Goal: Task Accomplishment & Management: Manage account settings

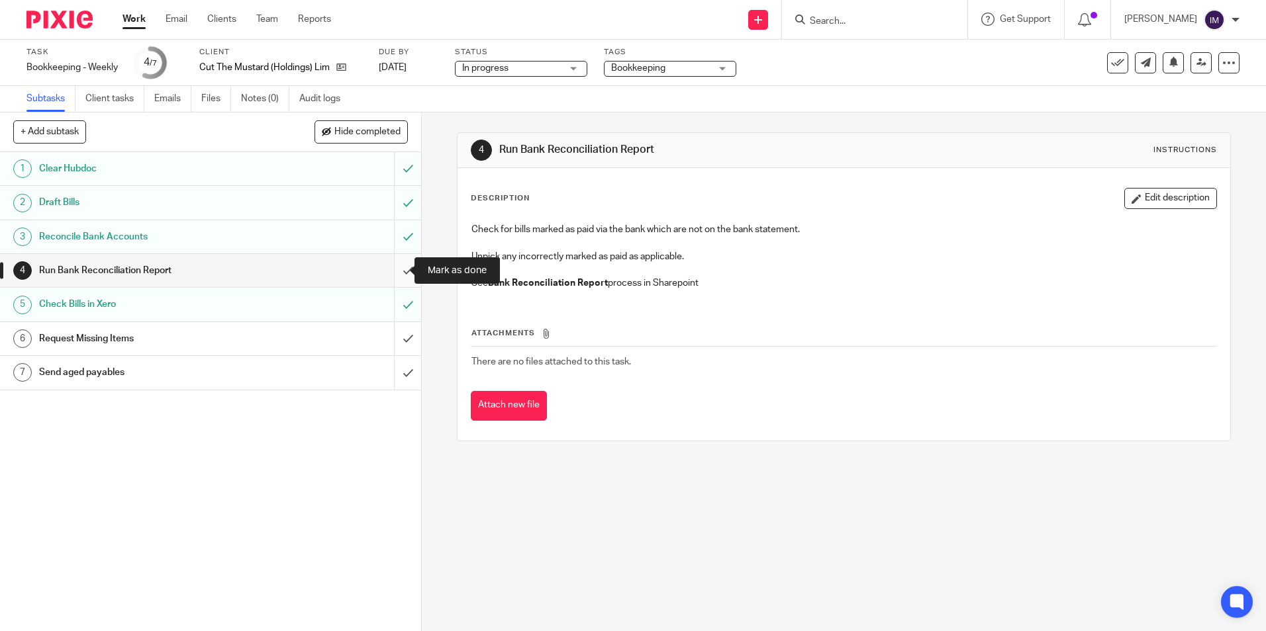
click at [398, 269] on input "submit" at bounding box center [210, 270] width 421 height 33
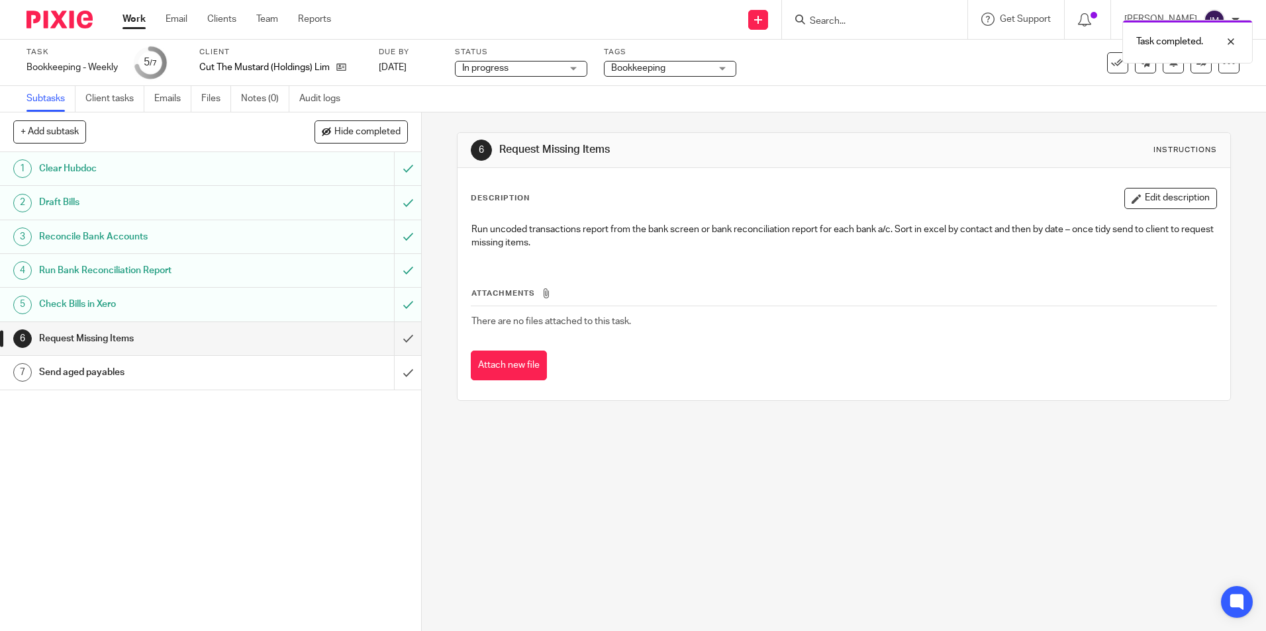
click at [183, 375] on h1 "Send aged payables" at bounding box center [153, 373] width 228 height 20
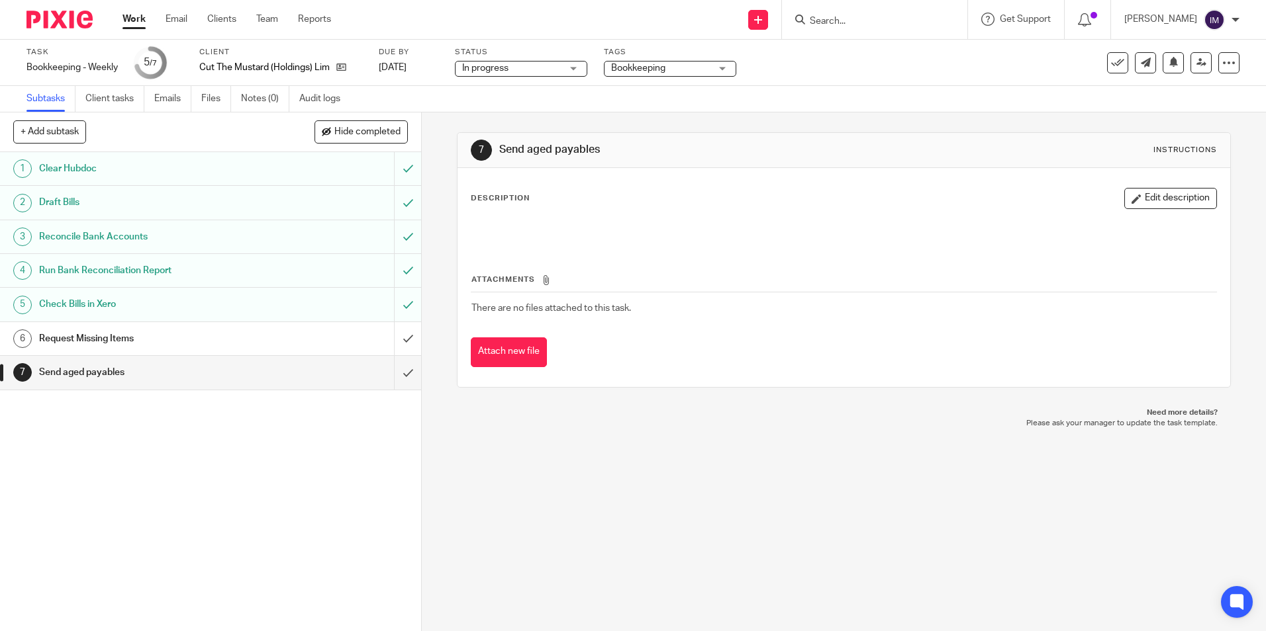
click at [186, 334] on h1 "Request Missing Items" at bounding box center [153, 339] width 228 height 20
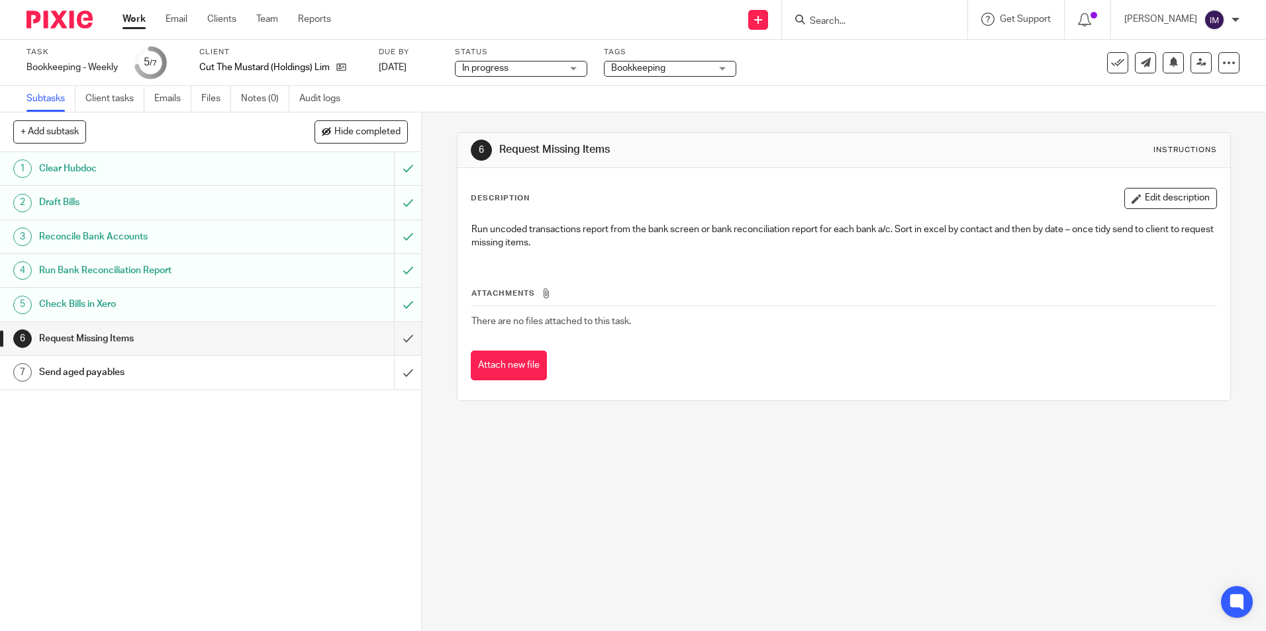
click at [138, 20] on link "Work" at bounding box center [133, 19] width 23 height 13
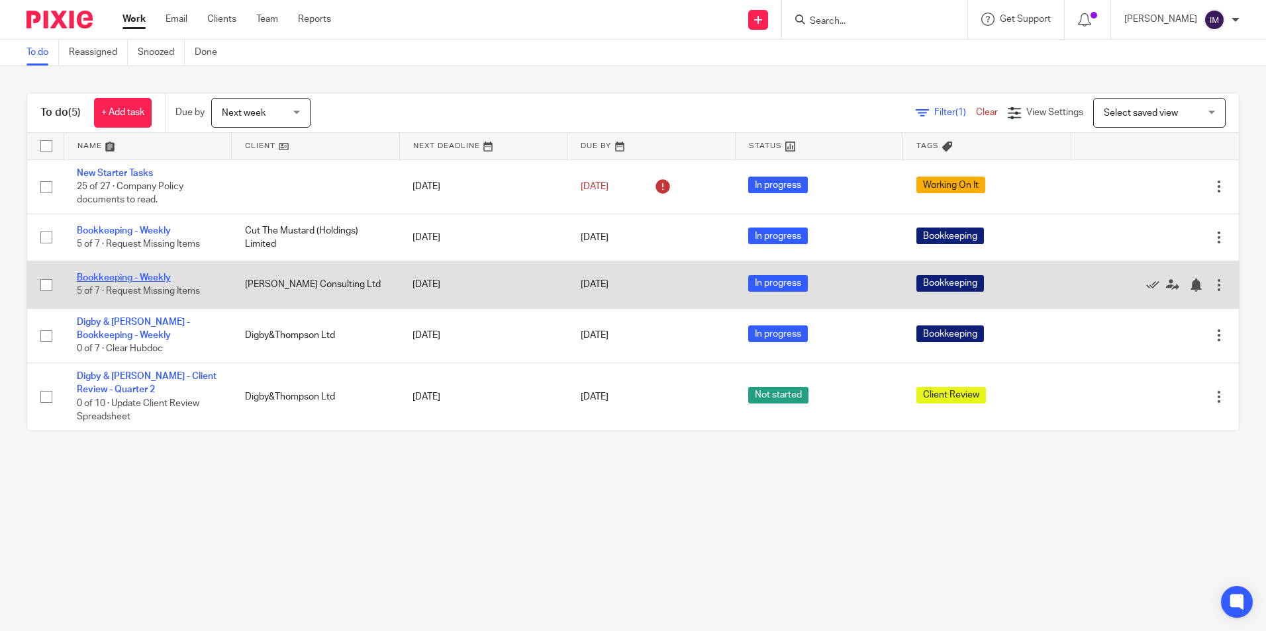
click at [155, 275] on link "Bookkeeping - Weekly" at bounding box center [124, 277] width 94 height 9
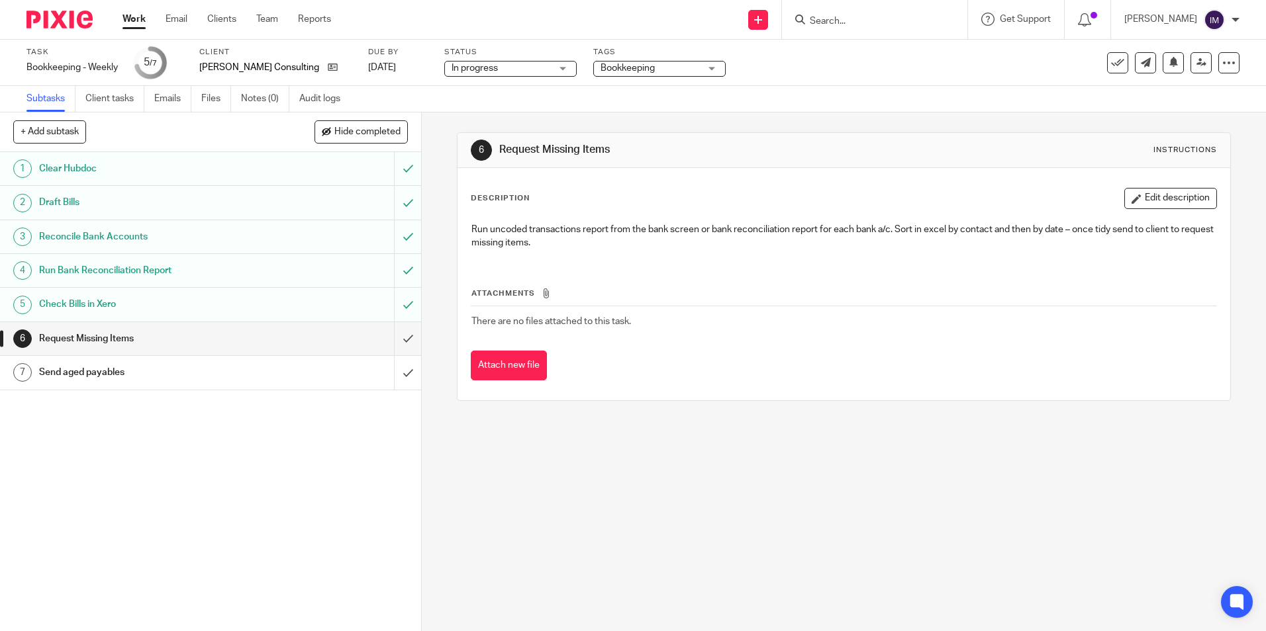
click at [136, 17] on link "Work" at bounding box center [133, 19] width 23 height 13
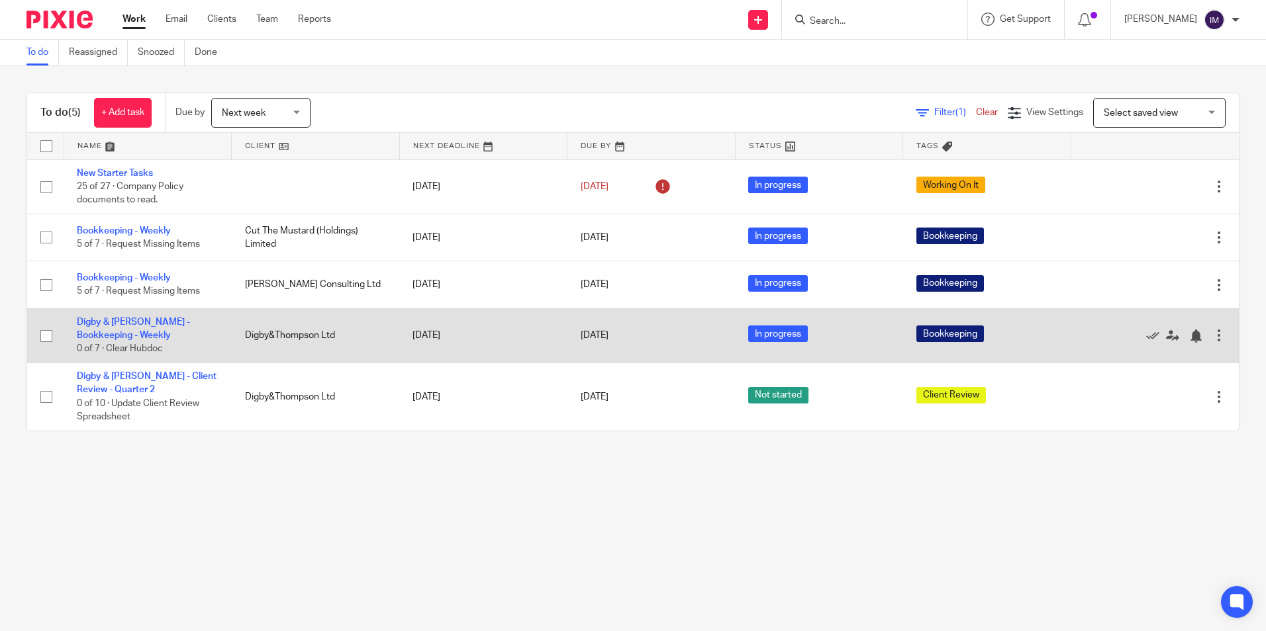
click at [139, 329] on td "Digby & Thompson - Bookkeeping - Weekly 0 of 7 · Clear Hubdoc" at bounding box center [148, 335] width 168 height 54
click at [111, 322] on link "Digby & [PERSON_NAME] - Bookkeeping - Weekly" at bounding box center [133, 329] width 113 height 23
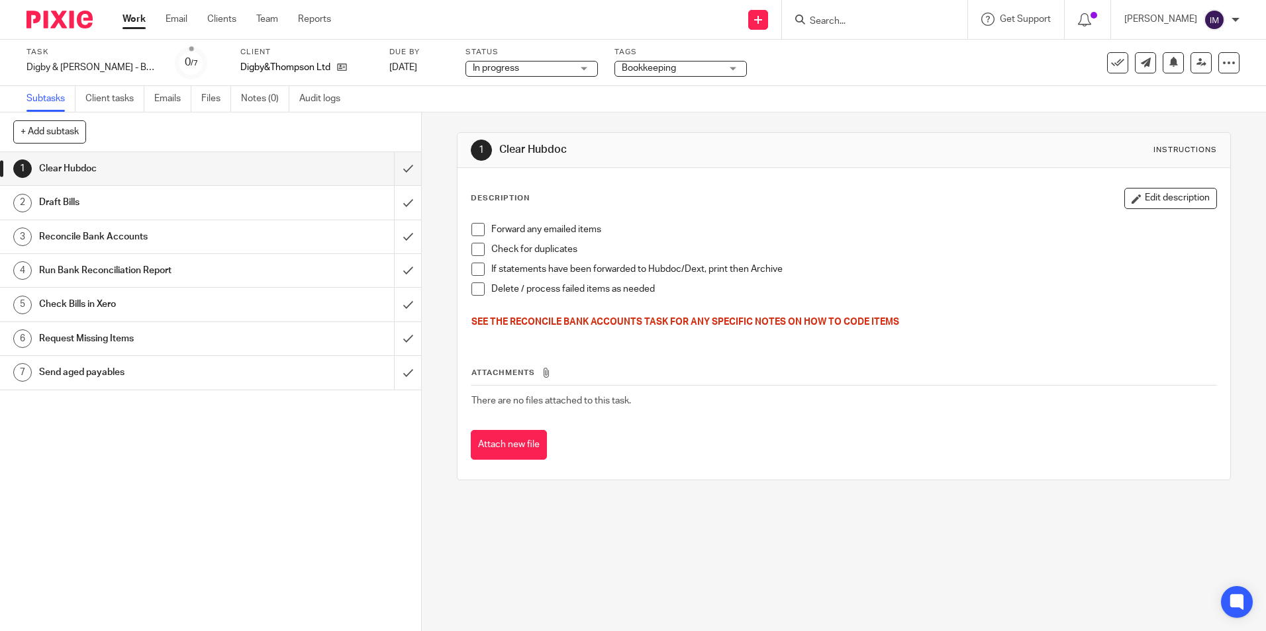
click at [473, 231] on span at bounding box center [477, 229] width 13 height 13
click at [473, 248] on span at bounding box center [477, 249] width 13 height 13
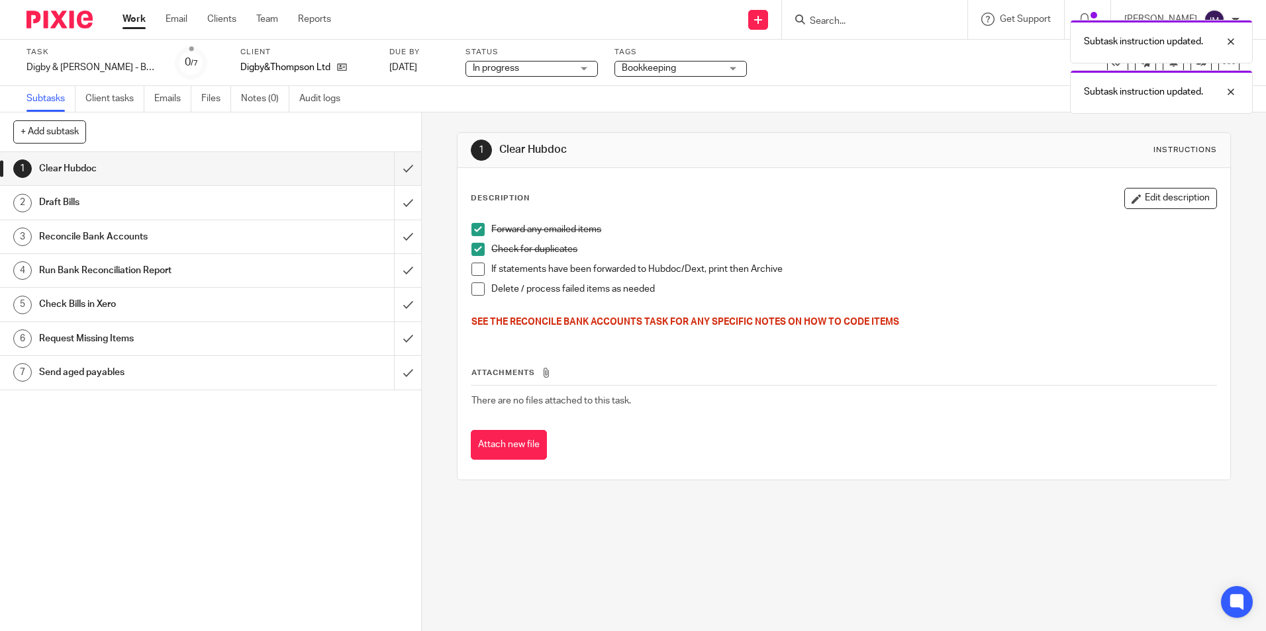
click at [479, 267] on span at bounding box center [477, 269] width 13 height 13
click at [477, 285] on span at bounding box center [477, 289] width 13 height 13
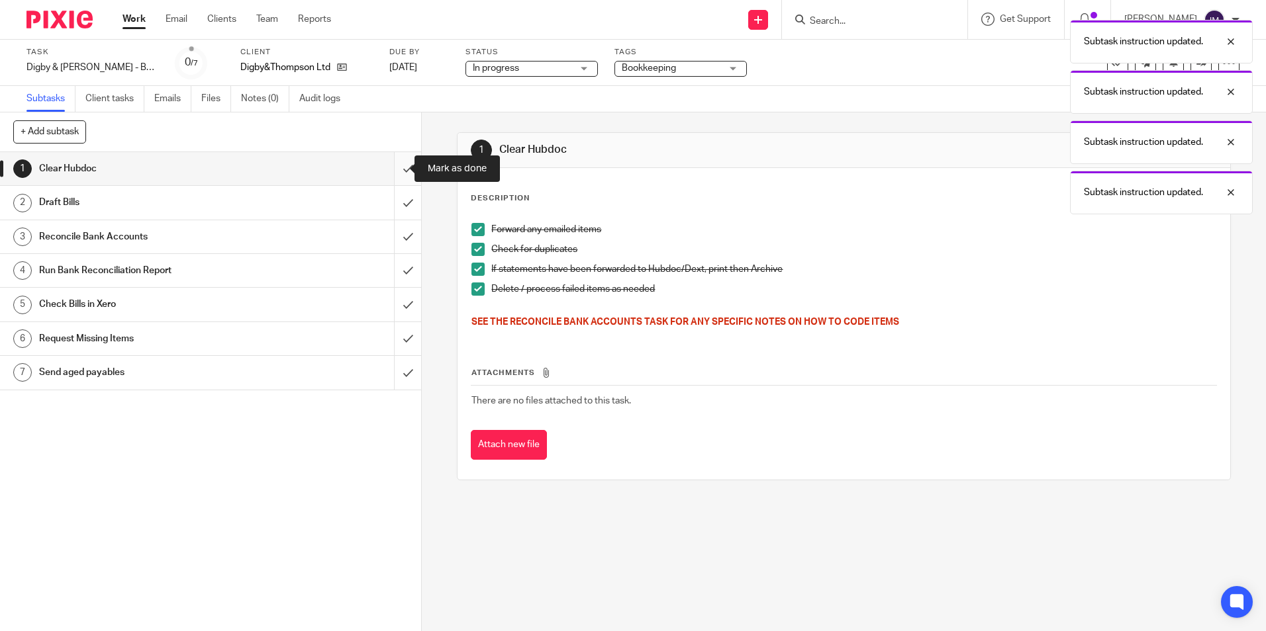
click at [398, 169] on input "submit" at bounding box center [210, 168] width 421 height 33
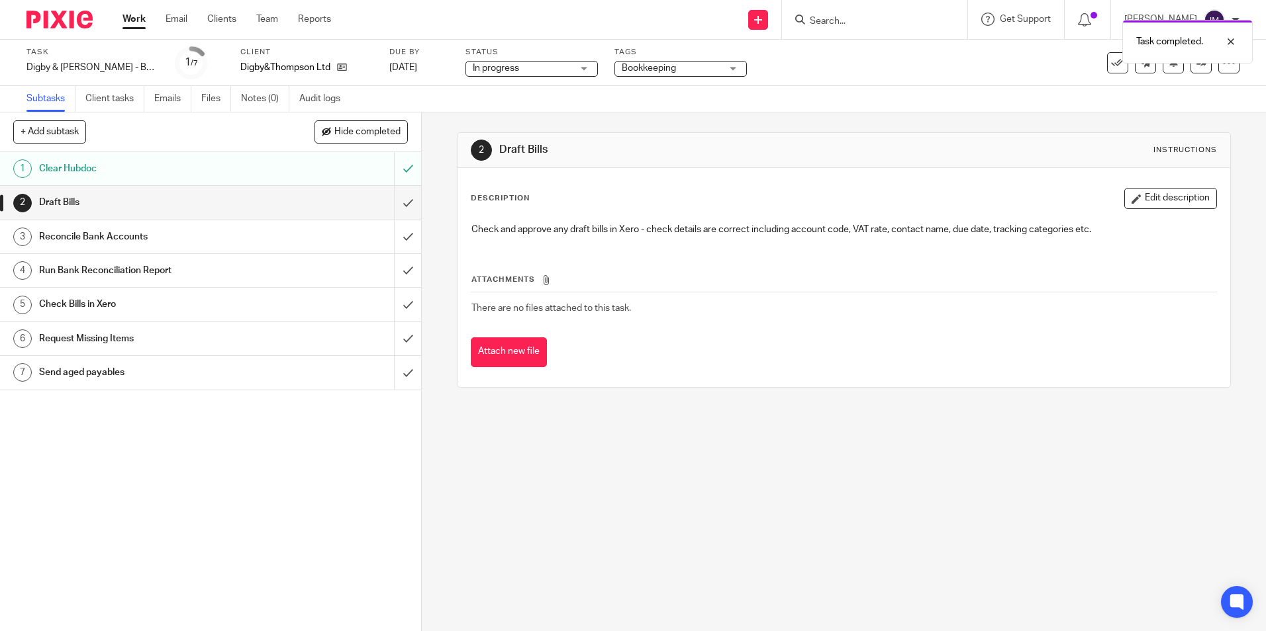
click at [254, 209] on h1 "Draft Bills" at bounding box center [153, 203] width 228 height 20
click at [388, 207] on input "submit" at bounding box center [210, 202] width 421 height 33
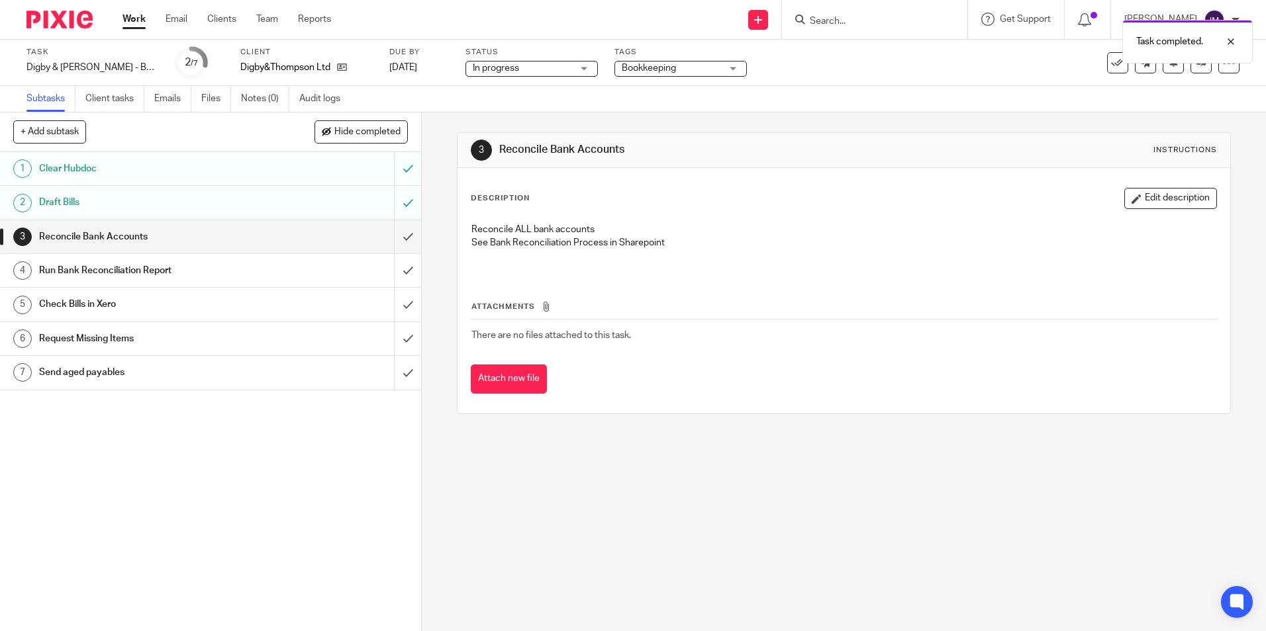
click at [225, 311] on h1 "Check Bills in Xero" at bounding box center [153, 305] width 228 height 20
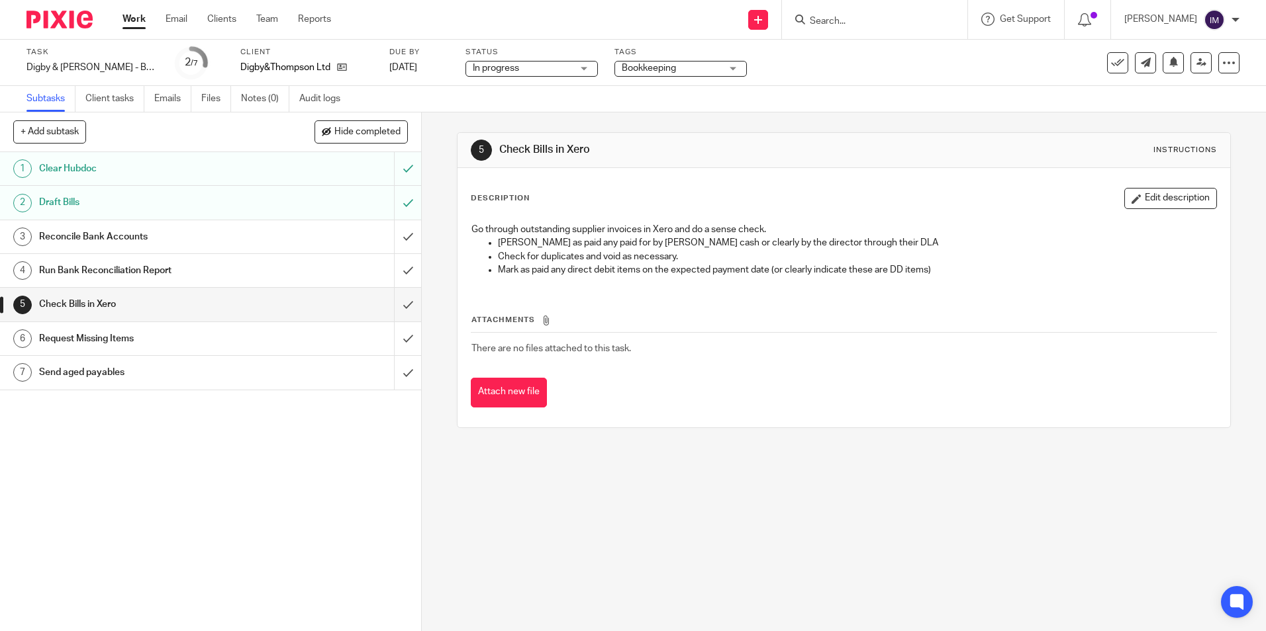
click at [129, 17] on link "Work" at bounding box center [133, 19] width 23 height 13
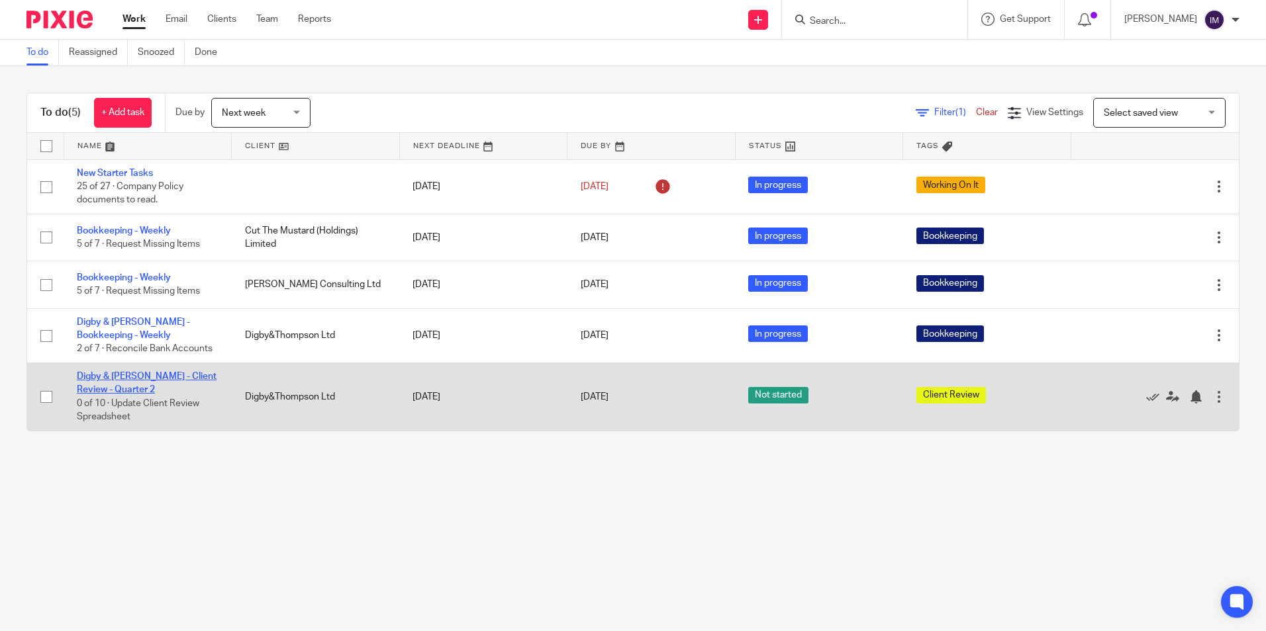
click at [125, 379] on link "Digby & [PERSON_NAME] - Client Review - Quarter 2" at bounding box center [147, 383] width 140 height 23
click at [128, 380] on link "Digby & [PERSON_NAME] - Client Review - Quarter 2" at bounding box center [147, 383] width 140 height 23
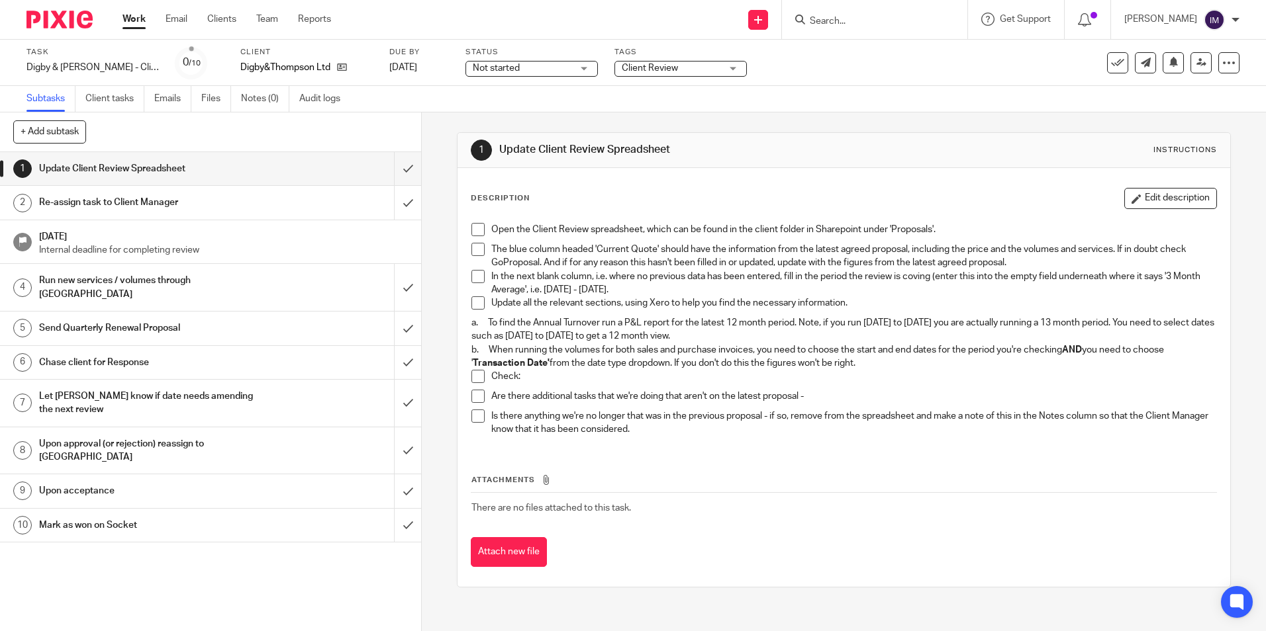
click at [109, 205] on h1 "Re-assign task to Client Manager" at bounding box center [153, 203] width 228 height 20
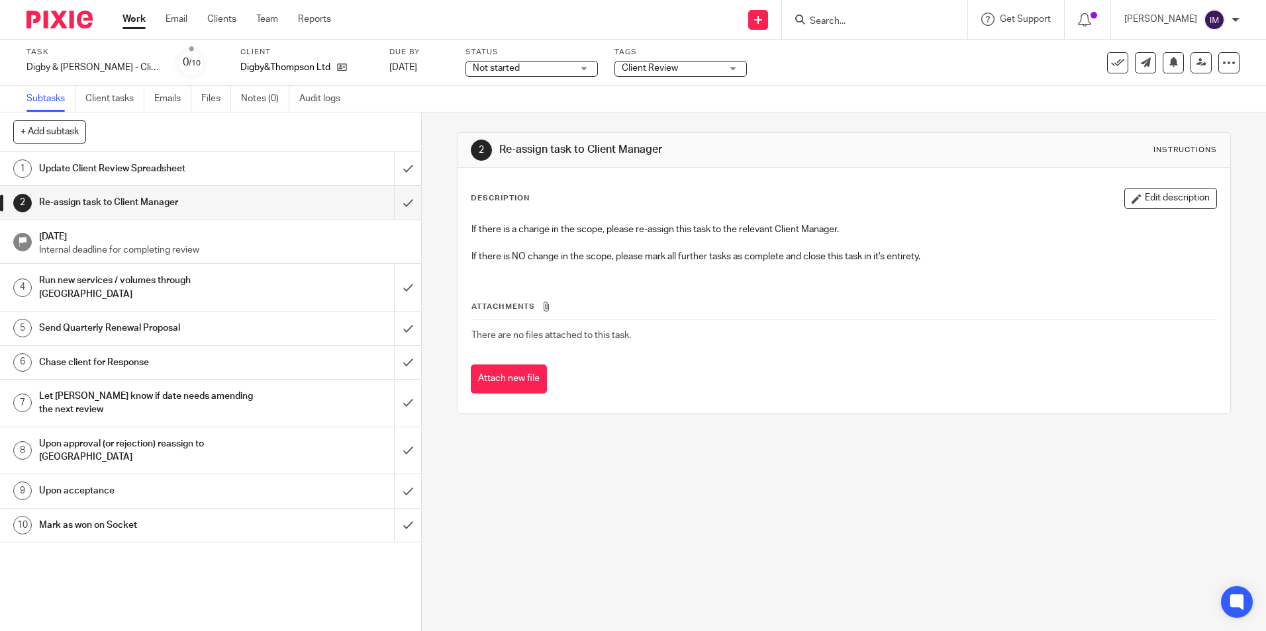
click at [133, 281] on h1 "Run new services / volumes through [GEOGRAPHIC_DATA]" at bounding box center [153, 288] width 228 height 34
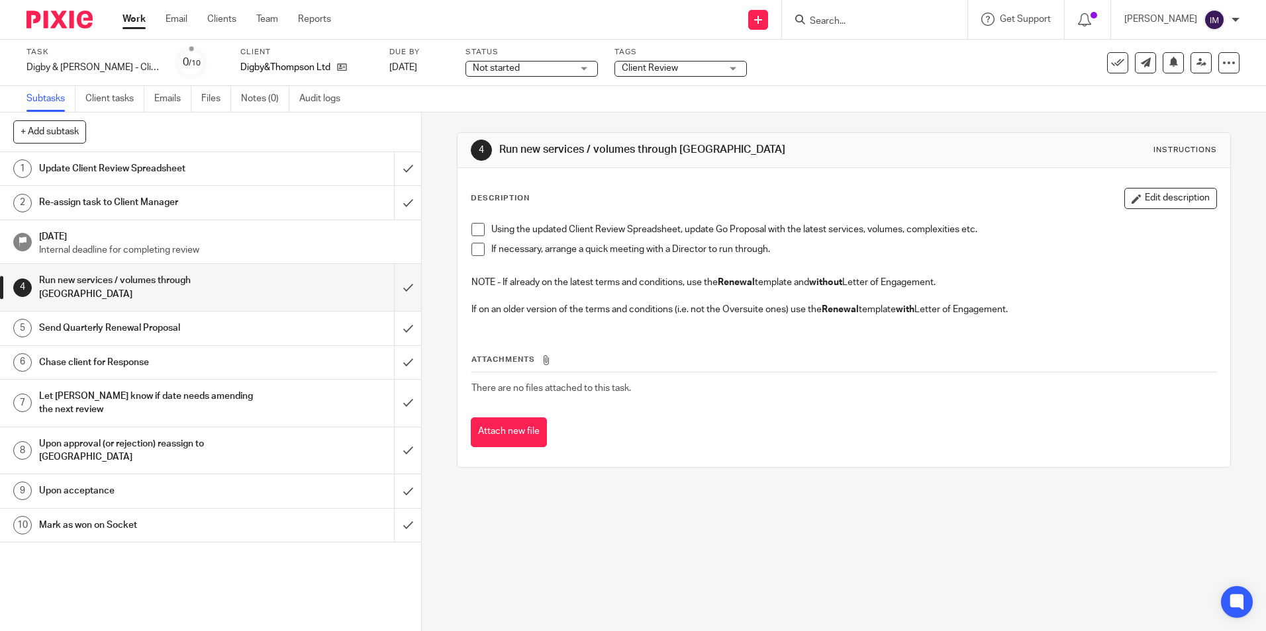
click at [136, 23] on link "Work" at bounding box center [133, 19] width 23 height 13
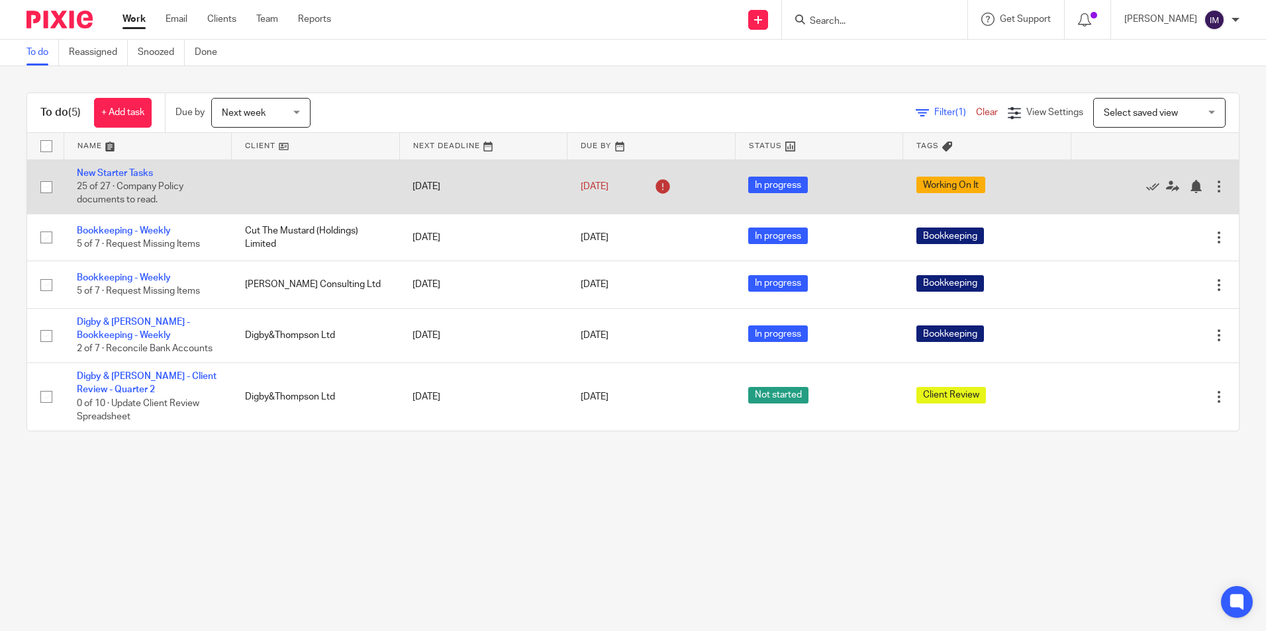
click at [954, 189] on span "Working On It" at bounding box center [950, 185] width 69 height 17
click at [135, 171] on link "New Starter Tasks" at bounding box center [115, 173] width 76 height 9
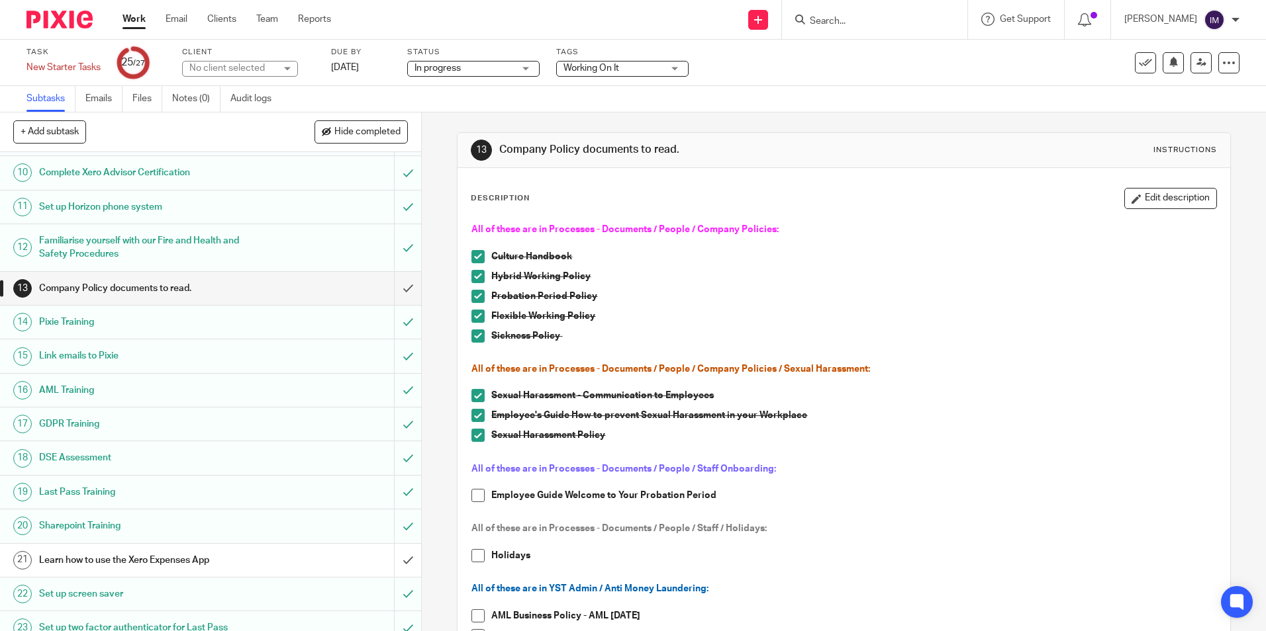
scroll to position [397, 0]
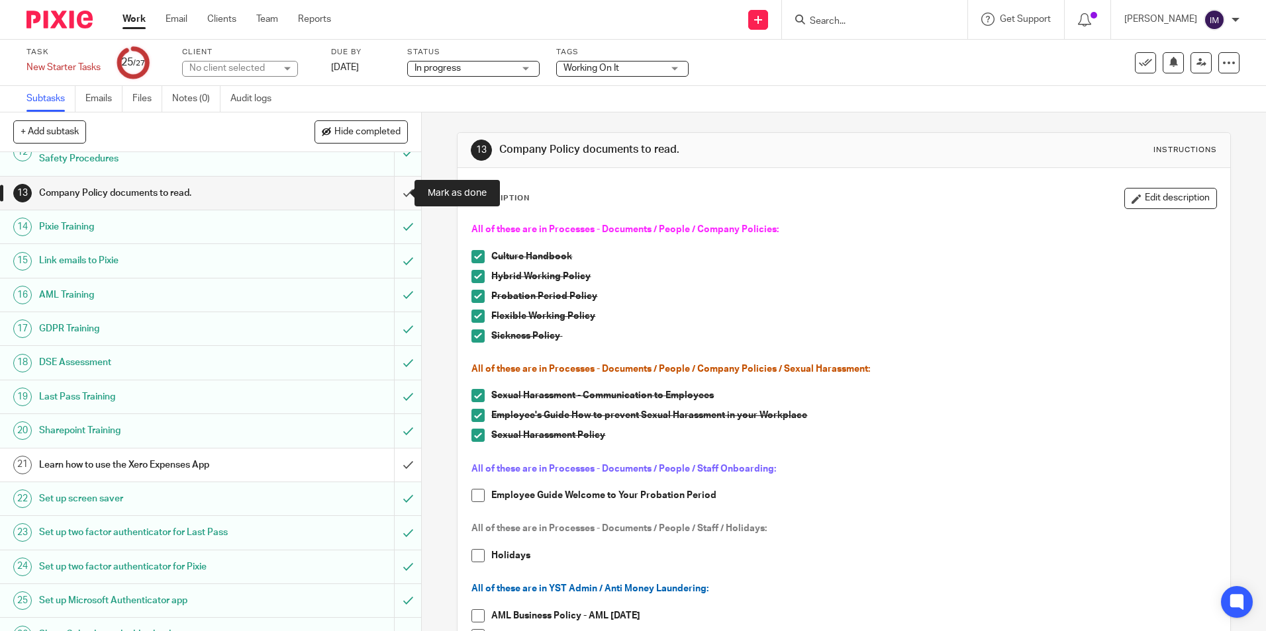
click at [394, 192] on input "submit" at bounding box center [210, 193] width 421 height 33
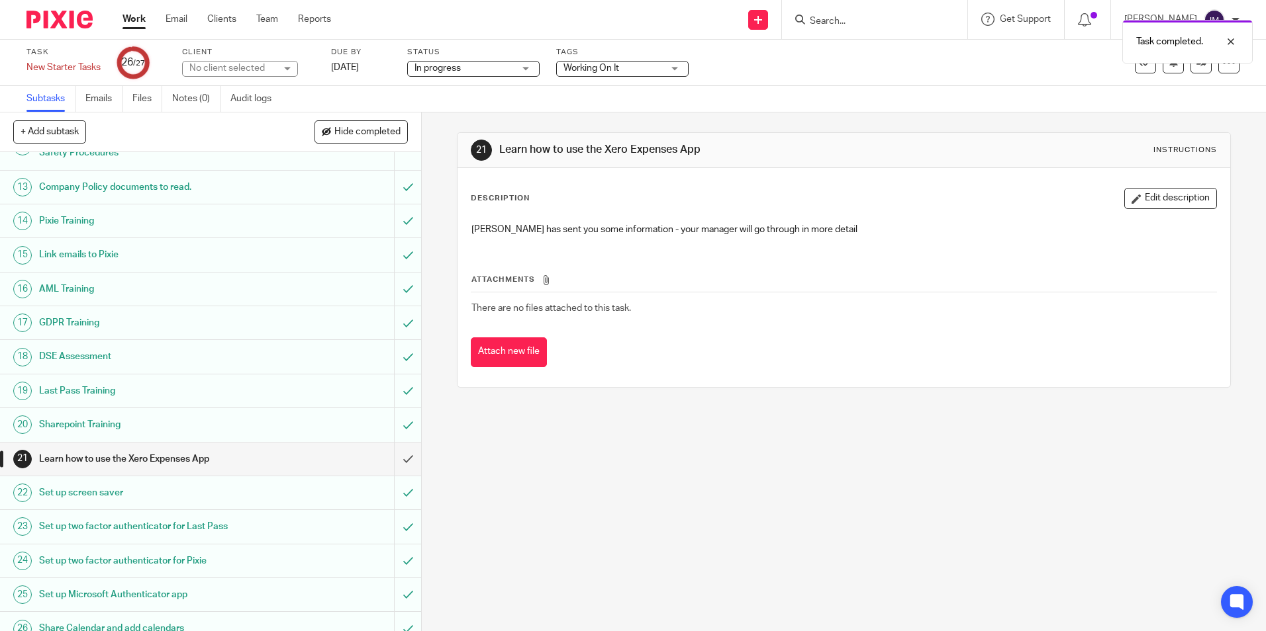
scroll to position [452, 0]
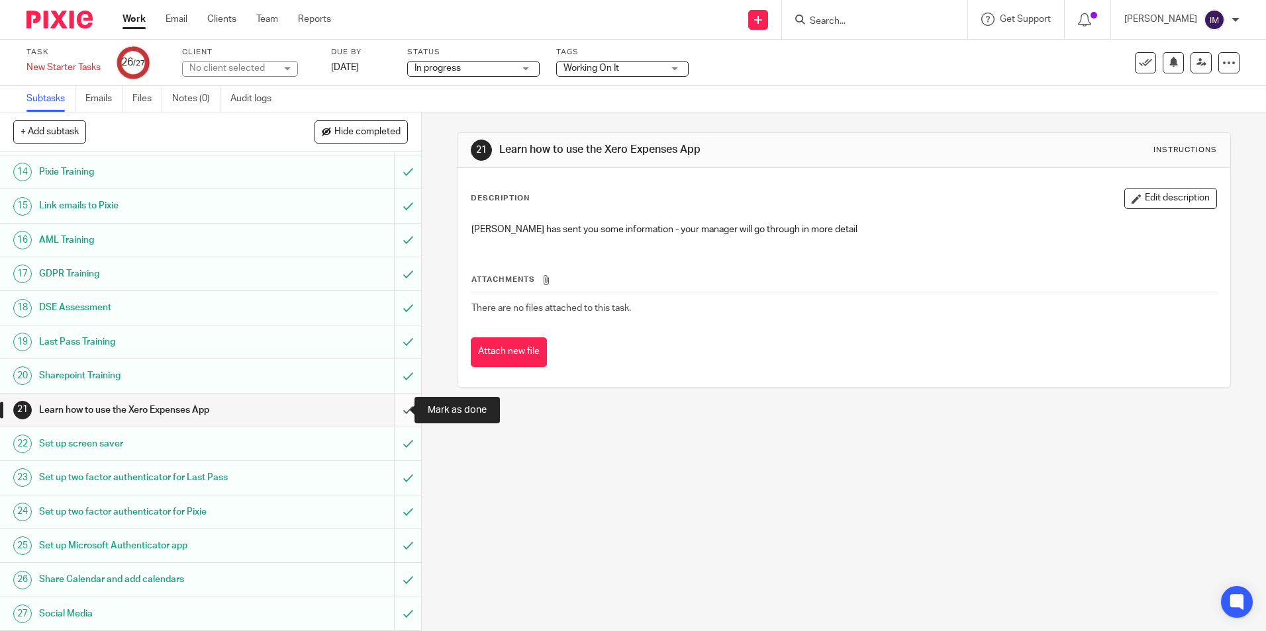
click at [393, 412] on input "submit" at bounding box center [210, 410] width 421 height 33
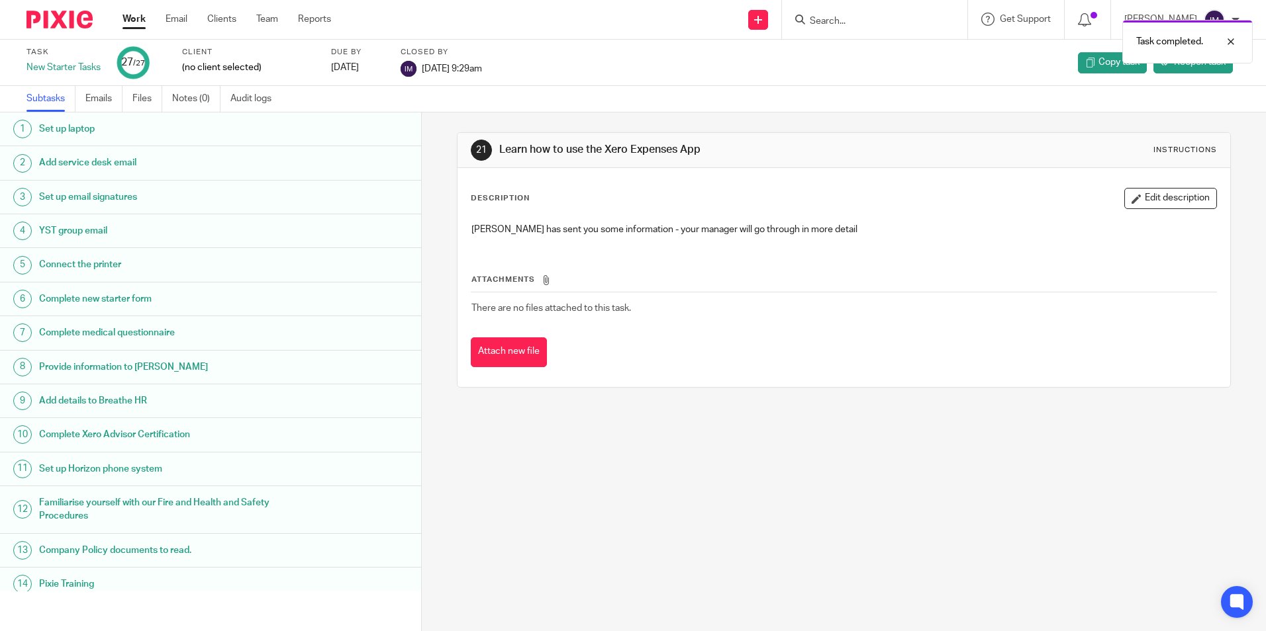
click at [128, 21] on link "Work" at bounding box center [133, 19] width 23 height 13
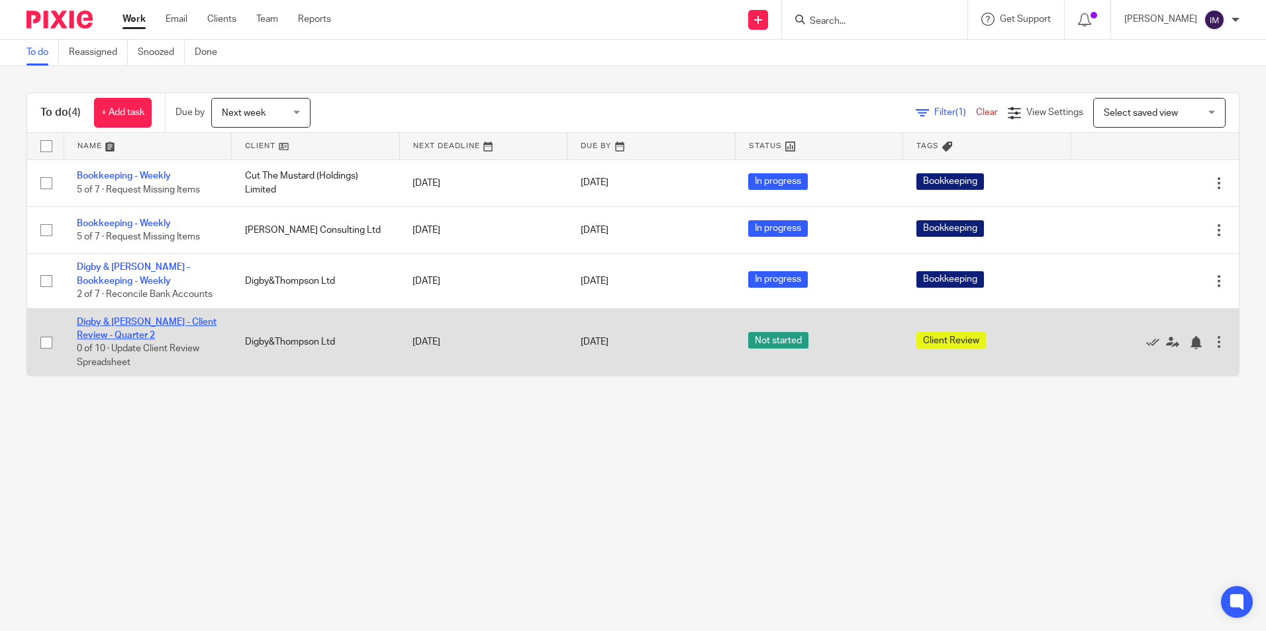
click at [148, 324] on link "Digby & Thompson - Client Review - Quarter 2" at bounding box center [147, 329] width 140 height 23
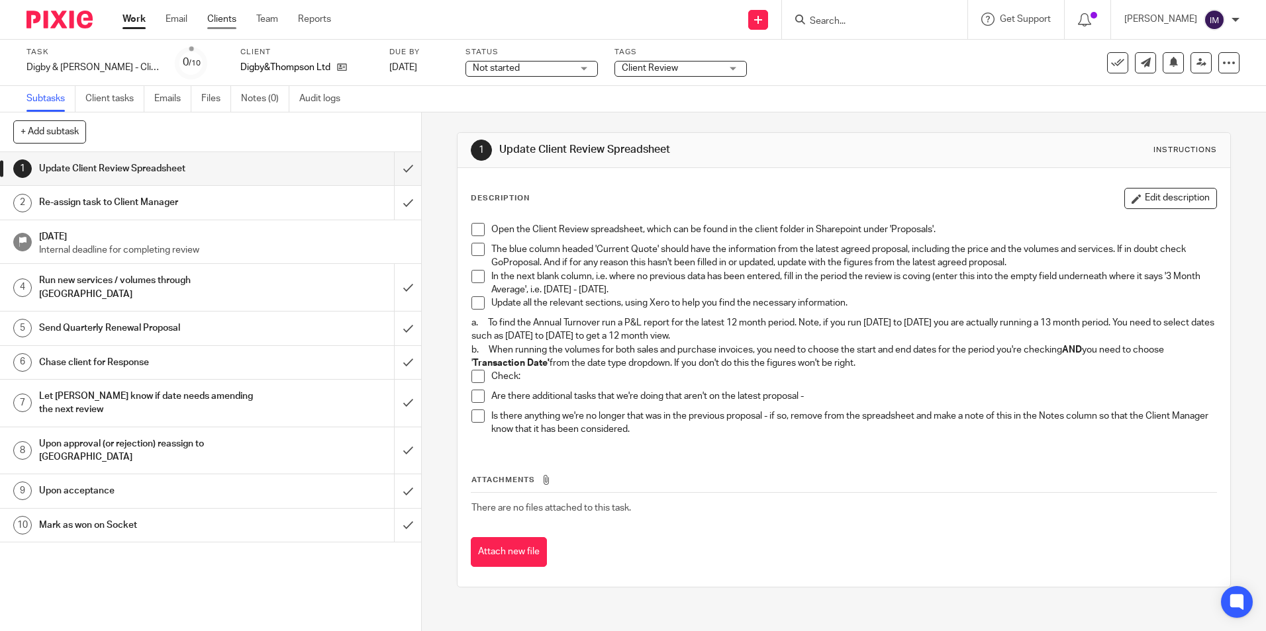
click at [209, 19] on link "Clients" at bounding box center [221, 19] width 29 height 13
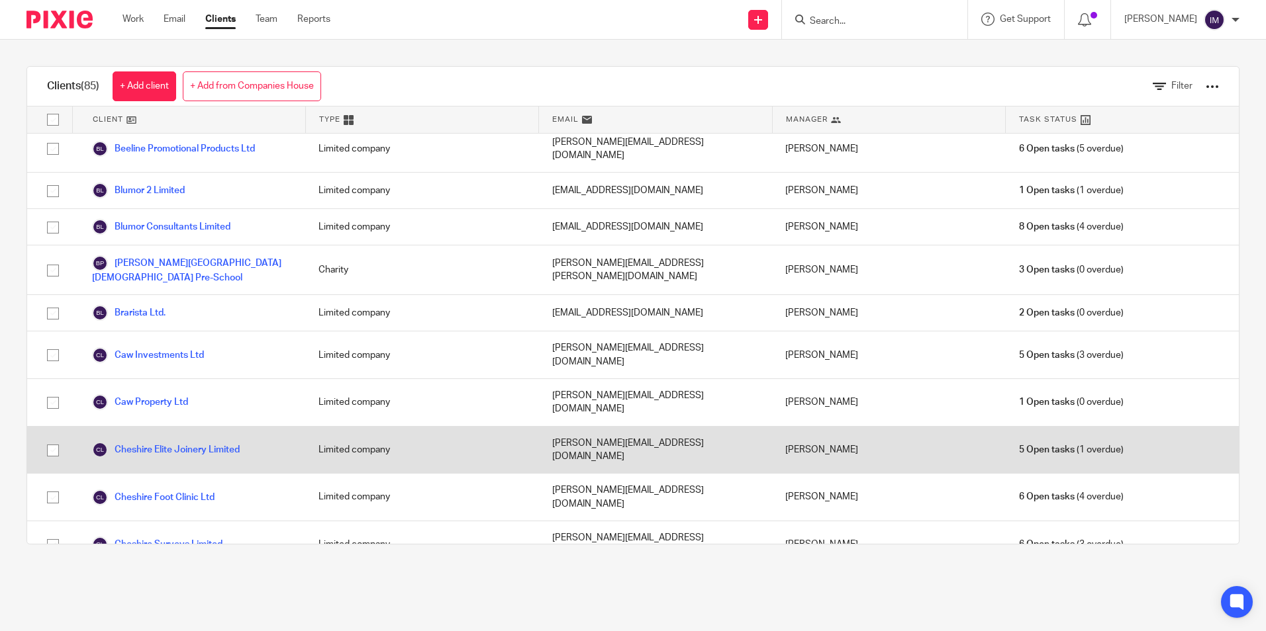
scroll to position [265, 0]
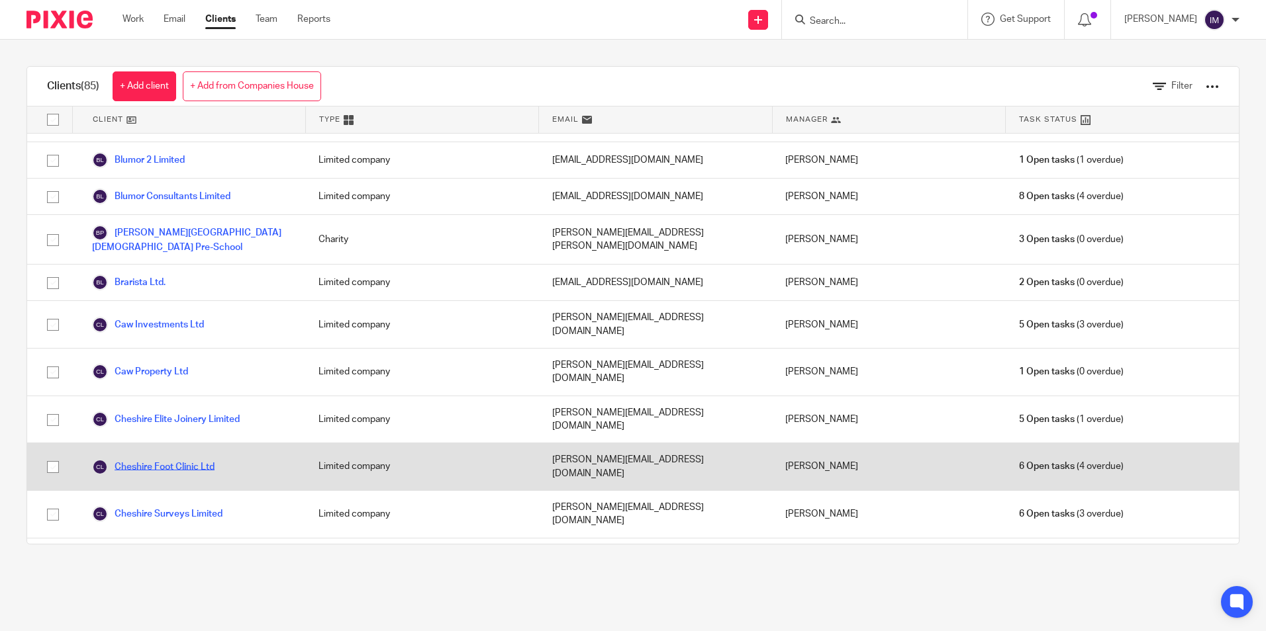
click at [205, 459] on link "Cheshire Foot Clinic Ltd" at bounding box center [153, 467] width 122 height 16
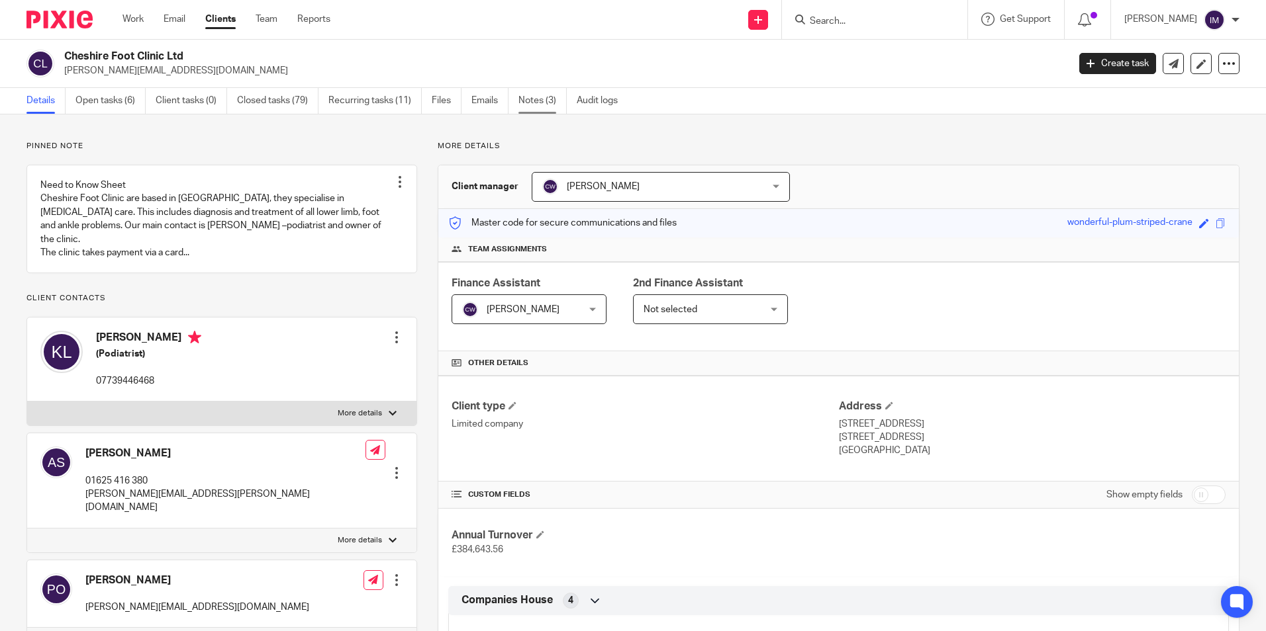
click at [543, 100] on link "Notes (3)" at bounding box center [542, 101] width 48 height 26
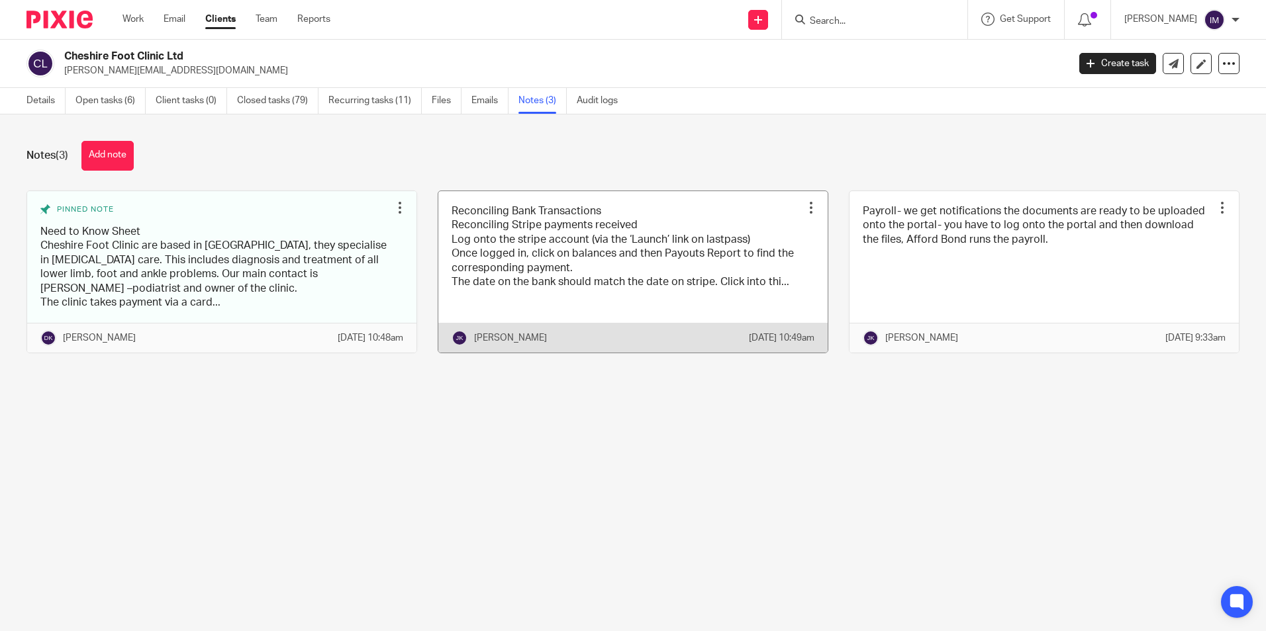
click at [540, 248] on link at bounding box center [632, 272] width 389 height 162
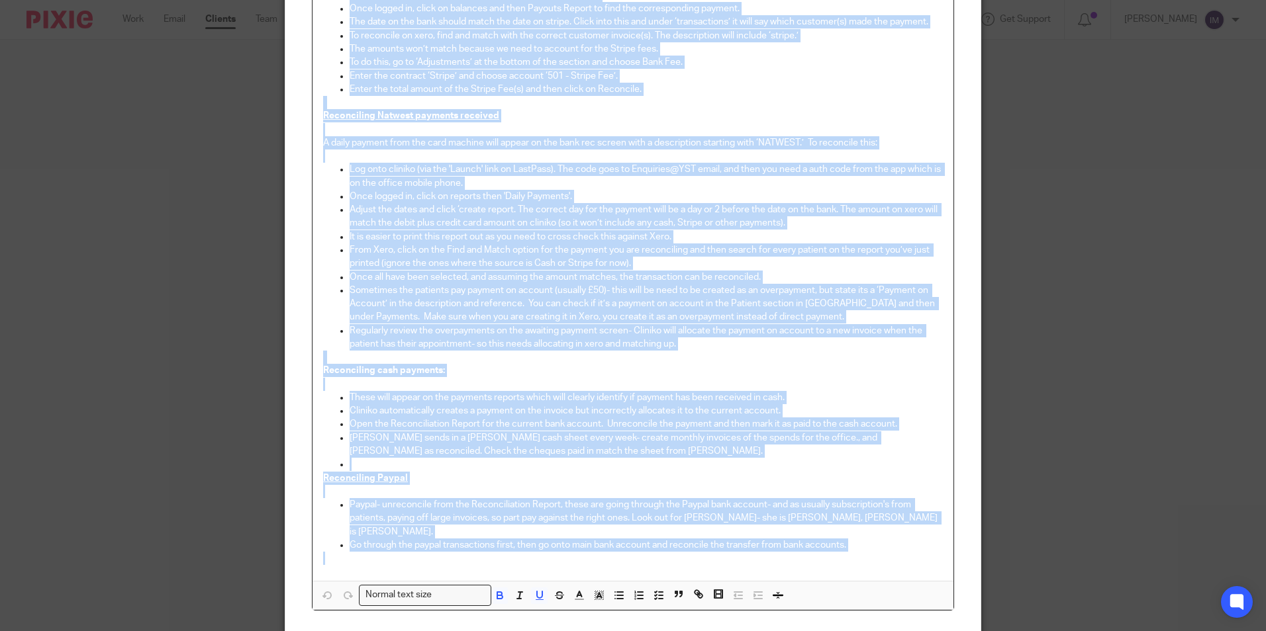
scroll to position [332, 0]
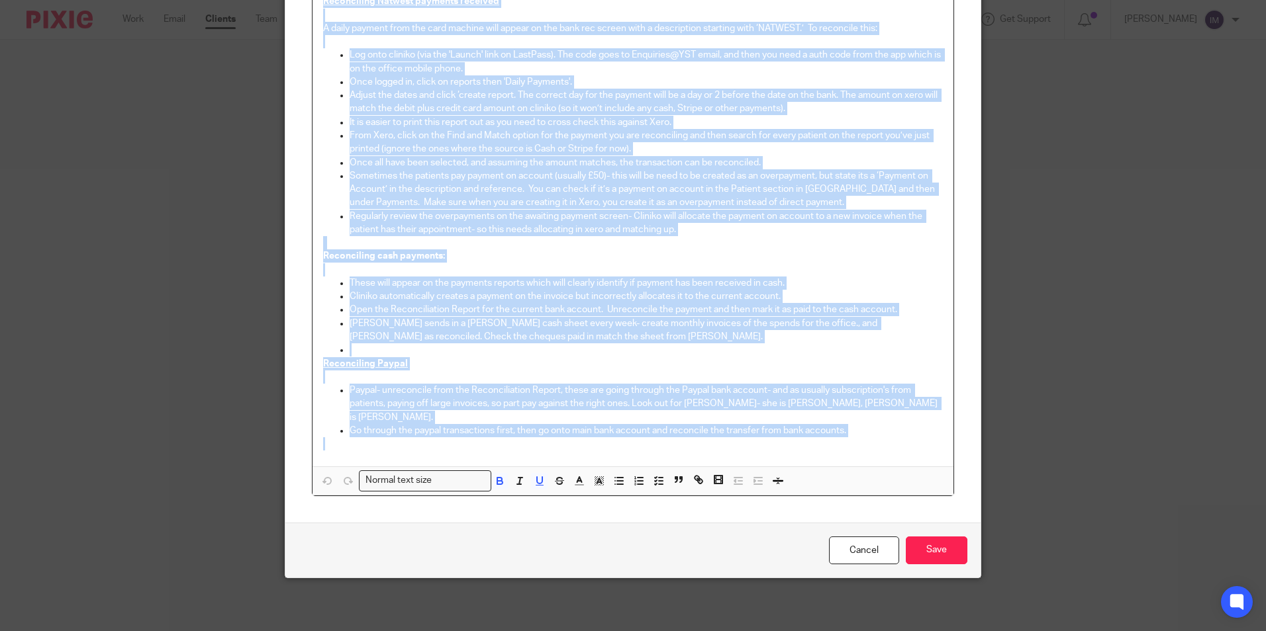
drag, startPoint x: 318, startPoint y: 159, endPoint x: 888, endPoint y: 439, distance: 635.0
click at [888, 439] on div "Reconciling Bank Transactions Reconciling Stripe payments received Log onto the…" at bounding box center [632, 138] width 641 height 657
copy div "Loremipsumd Sita Consectetura Elitseddoei Tempor incididu utlabore Etd magn ali…"
click at [871, 554] on link "Cancel" at bounding box center [864, 551] width 70 height 28
